Goal: Task Accomplishment & Management: Use online tool/utility

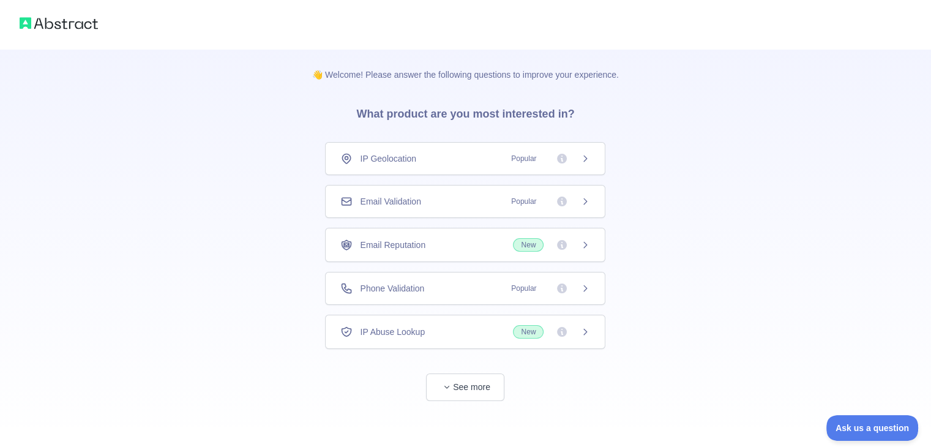
click at [598, 199] on div "Email Validation Popular" at bounding box center [465, 201] width 280 height 33
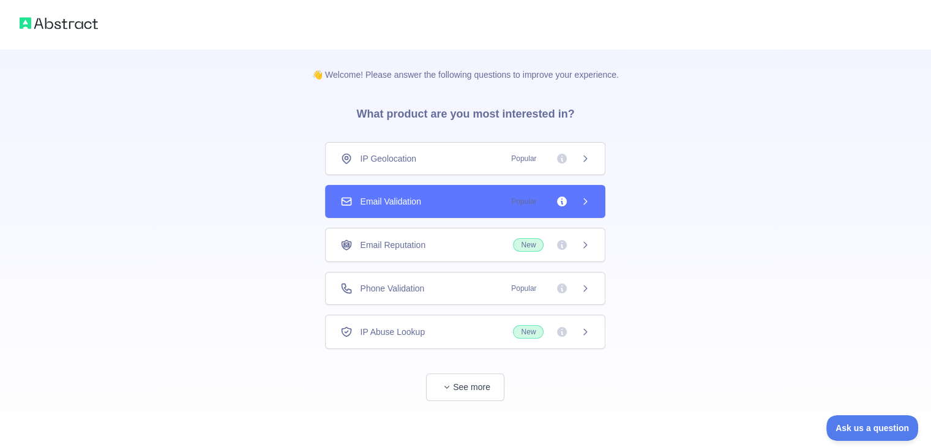
scroll to position [1, 0]
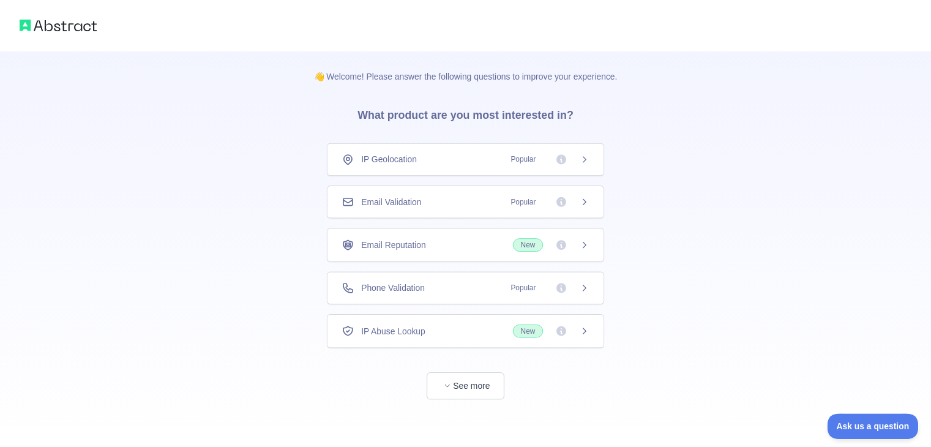
scroll to position [1, 0]
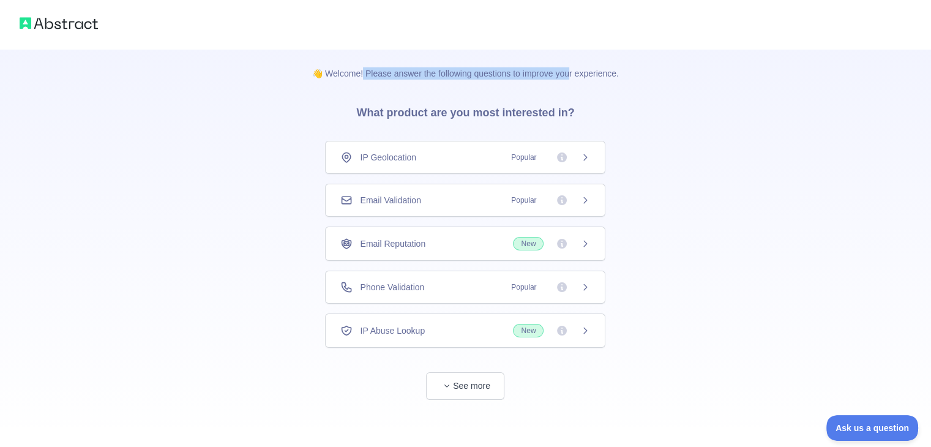
drag, startPoint x: 363, startPoint y: 78, endPoint x: 579, endPoint y: 79, distance: 216.2
click at [573, 79] on div "👋 Welcome! Please answer the following questions to improve your experience. Wh…" at bounding box center [466, 224] width 346 height 352
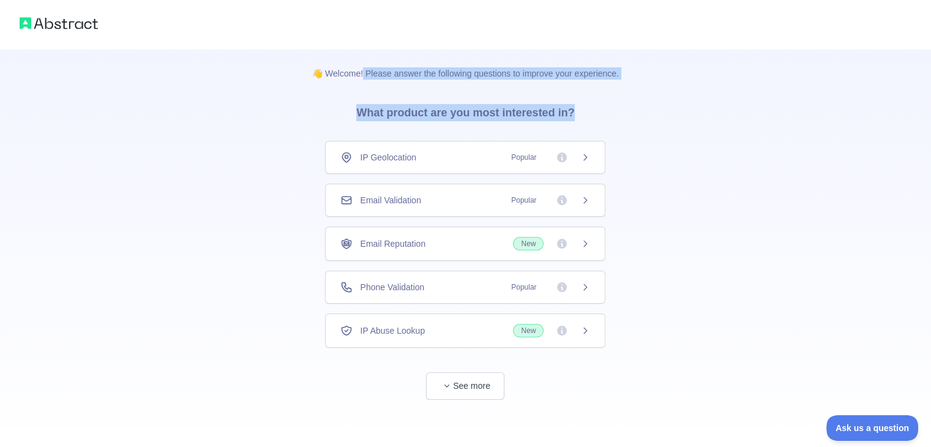
click at [593, 97] on div "👋 Welcome! Please answer the following questions to improve your experience. Wh…" at bounding box center [466, 224] width 346 height 352
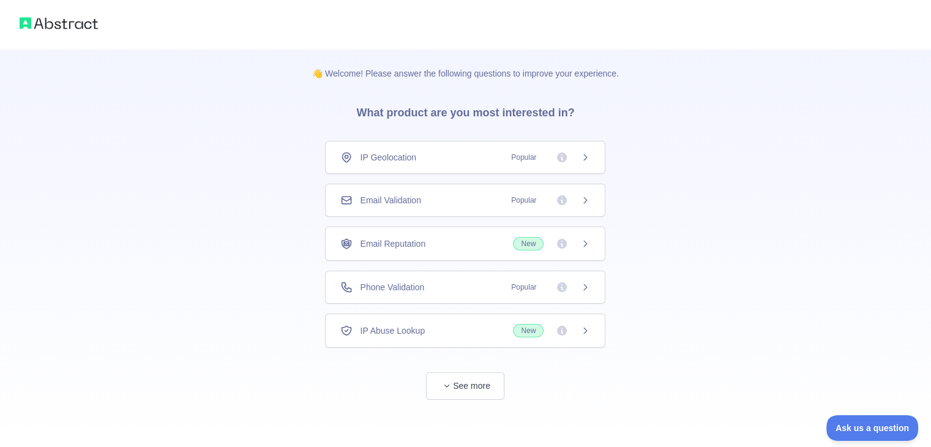
click at [461, 203] on div "Email Validation Popular" at bounding box center [465, 200] width 250 height 12
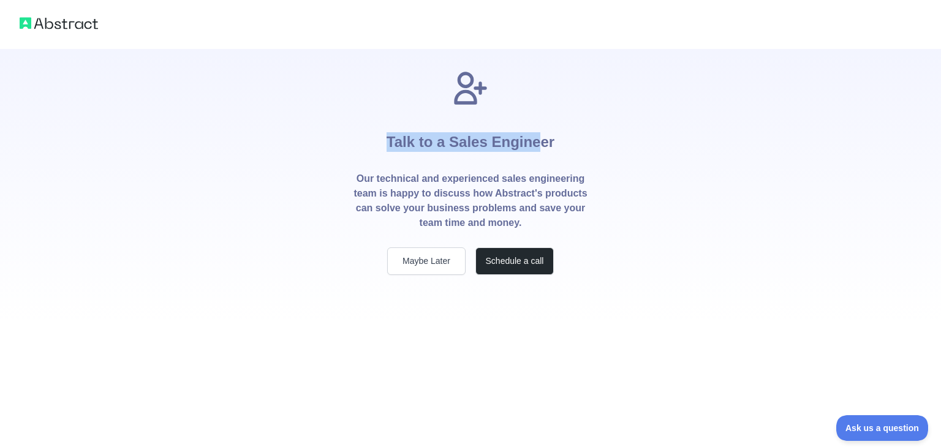
drag, startPoint x: 389, startPoint y: 154, endPoint x: 581, endPoint y: 140, distance: 191.6
click at [578, 140] on div "Talk to a Sales Engineer Our technical and experienced sales engineering team i…" at bounding box center [470, 172] width 274 height 206
click at [449, 261] on button "Maybe Later" at bounding box center [426, 261] width 78 height 28
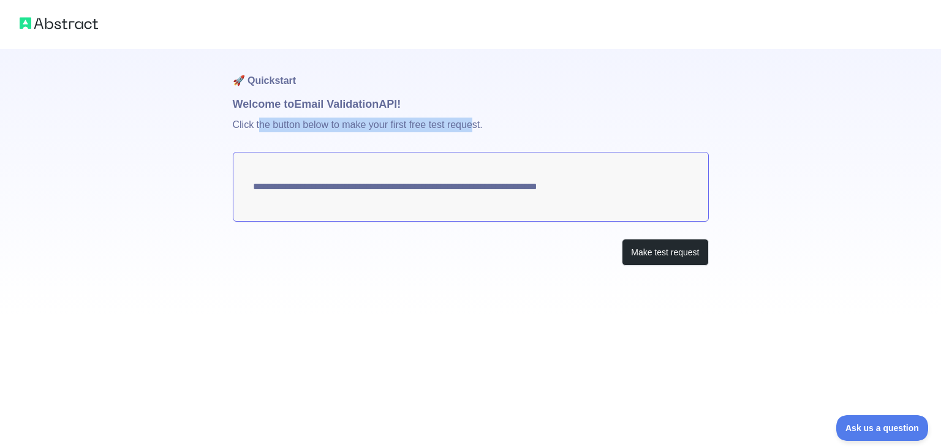
drag, startPoint x: 380, startPoint y: 137, endPoint x: 483, endPoint y: 135, distance: 102.3
click at [481, 135] on p "Click the button below to make your first free test request." at bounding box center [471, 132] width 476 height 39
click at [483, 135] on p "Click the button below to make your first free test request." at bounding box center [471, 132] width 476 height 39
drag, startPoint x: 321, startPoint y: 193, endPoint x: 318, endPoint y: 199, distance: 7.1
click at [319, 196] on textarea "**********" at bounding box center [471, 187] width 476 height 70
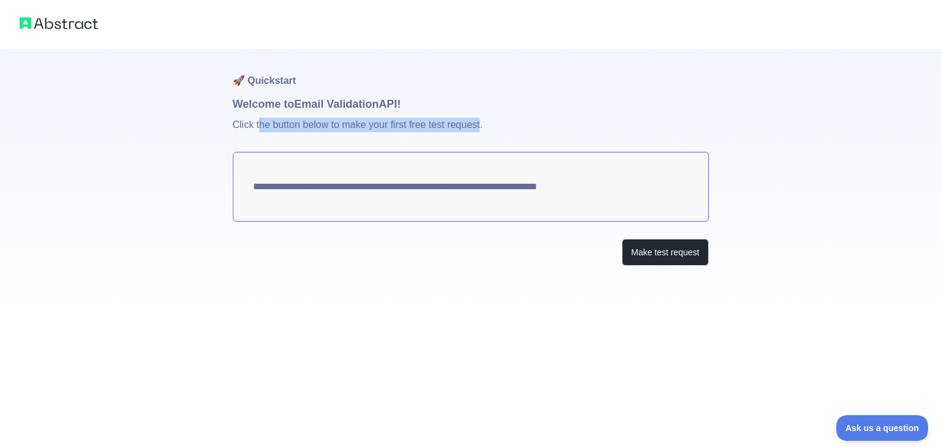
click at [257, 189] on textarea "**********" at bounding box center [471, 187] width 476 height 70
drag, startPoint x: 500, startPoint y: 192, endPoint x: 528, endPoint y: 166, distance: 37.7
click at [501, 192] on textarea "**********" at bounding box center [471, 187] width 476 height 70
click at [558, 100] on h1 "Welcome to Email Validation API!" at bounding box center [471, 104] width 476 height 17
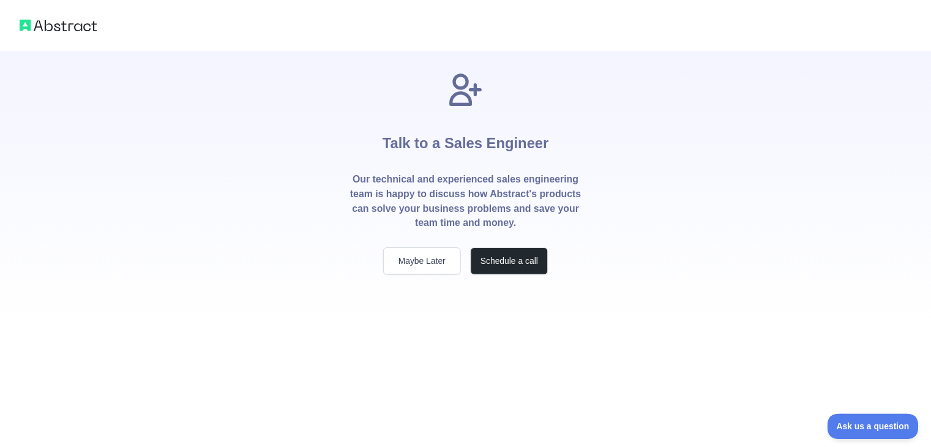
scroll to position [1, 0]
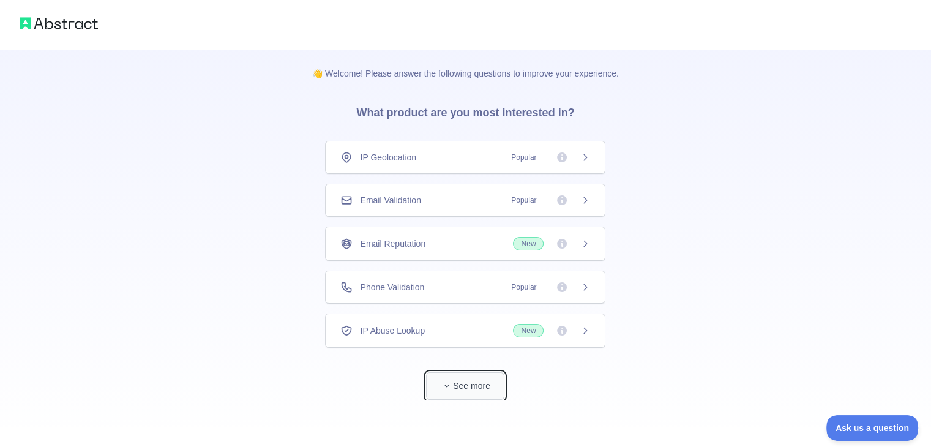
click at [475, 377] on button "See more" at bounding box center [465, 386] width 78 height 28
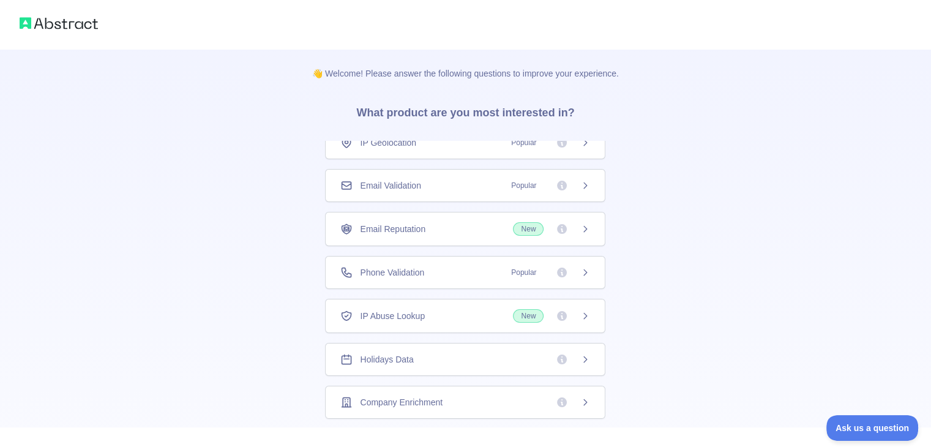
scroll to position [0, 0]
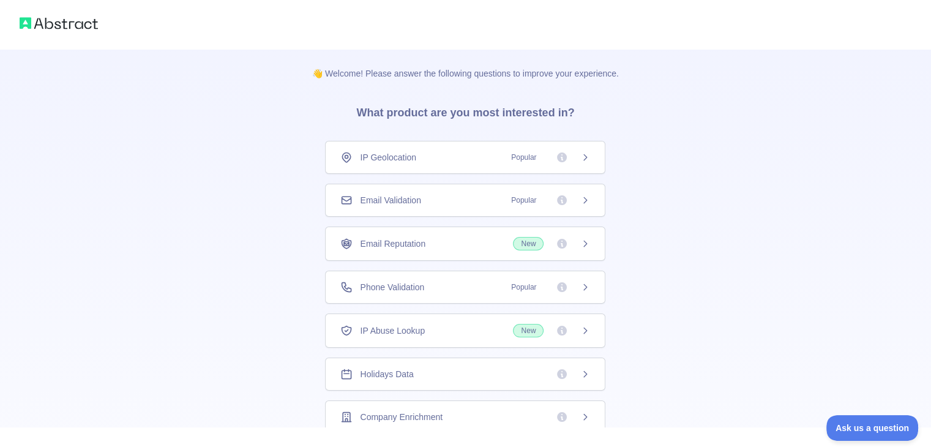
click at [397, 197] on span "Email Validation" at bounding box center [390, 200] width 61 height 12
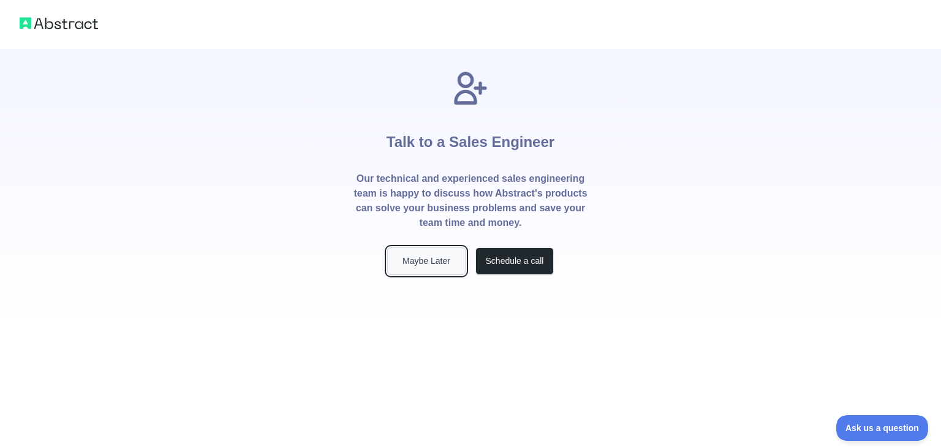
click at [436, 261] on button "Maybe Later" at bounding box center [426, 261] width 78 height 28
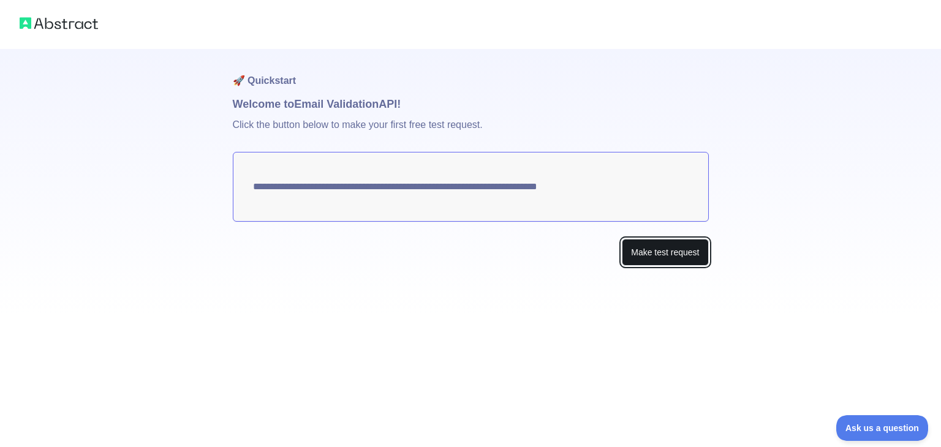
click at [650, 246] on button "Make test request" at bounding box center [665, 253] width 86 height 28
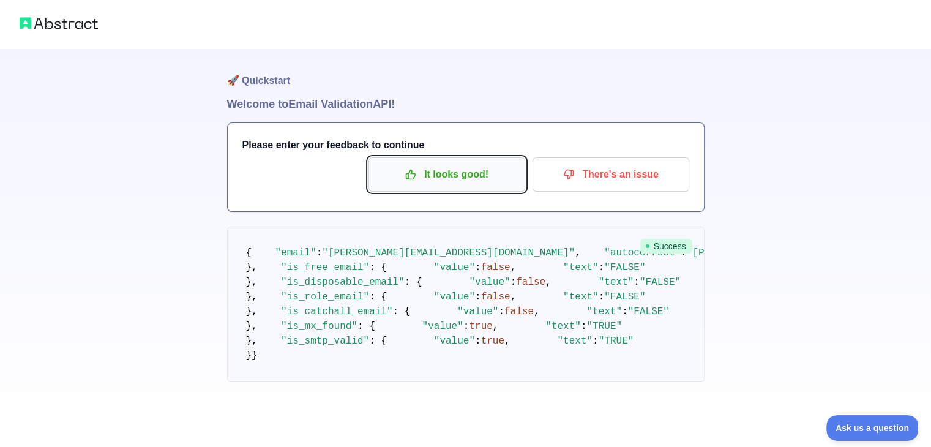
click at [438, 181] on p "It looks good!" at bounding box center [447, 174] width 138 height 21
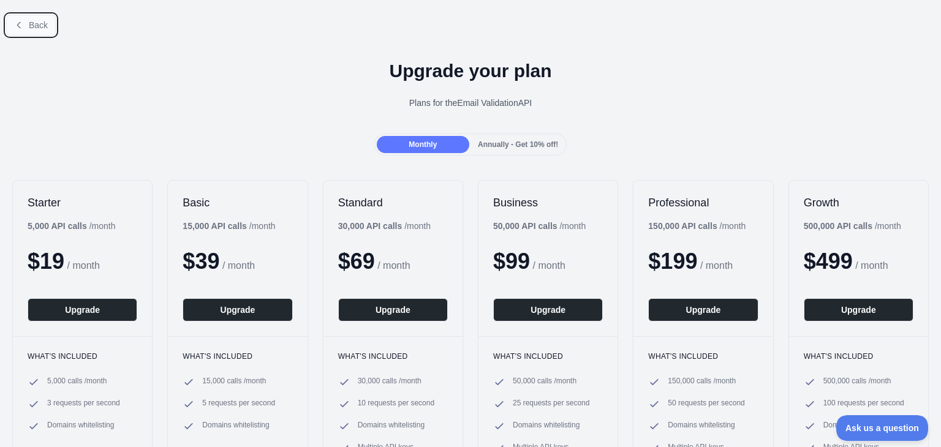
click at [24, 21] on button "Back" at bounding box center [31, 25] width 50 height 21
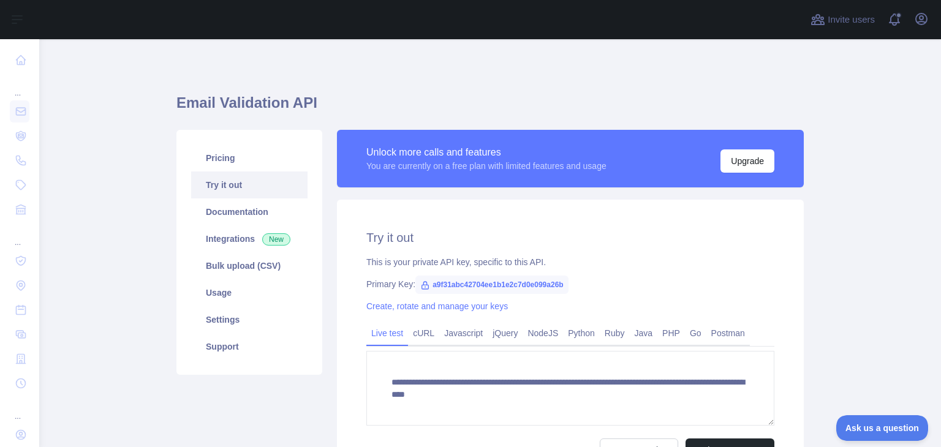
scroll to position [134, 0]
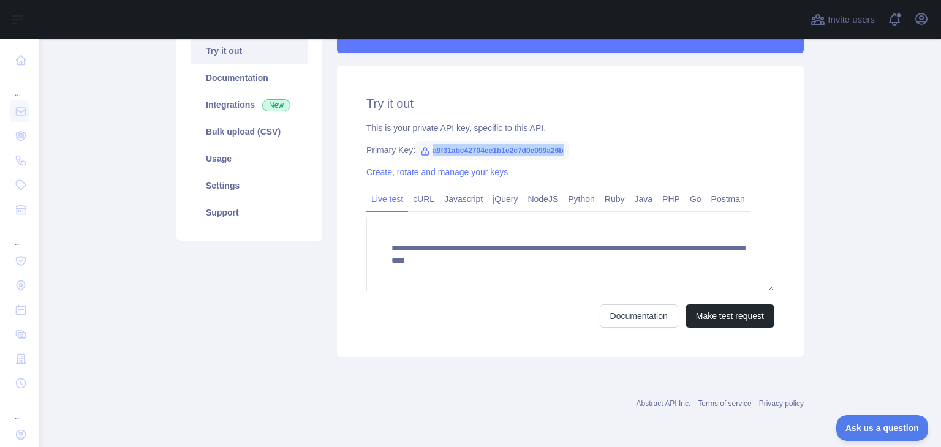
drag, startPoint x: 425, startPoint y: 152, endPoint x: 601, endPoint y: 140, distance: 176.2
click at [601, 140] on div "**********" at bounding box center [570, 211] width 467 height 291
copy span "a9f31abc42704ee1b1e2c7d0e099a26b"
